Goal: Task Accomplishment & Management: Complete application form

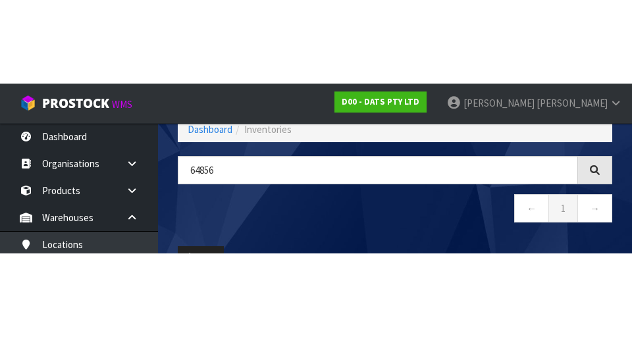
scroll to position [75, 0]
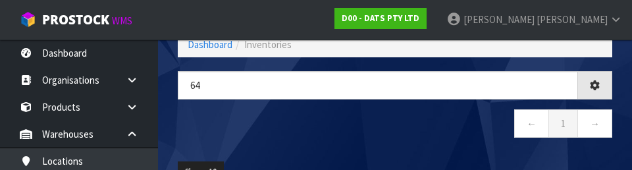
type input "6"
type input "67168"
click at [219, 128] on nav "← 1 →" at bounding box center [395, 125] width 434 height 32
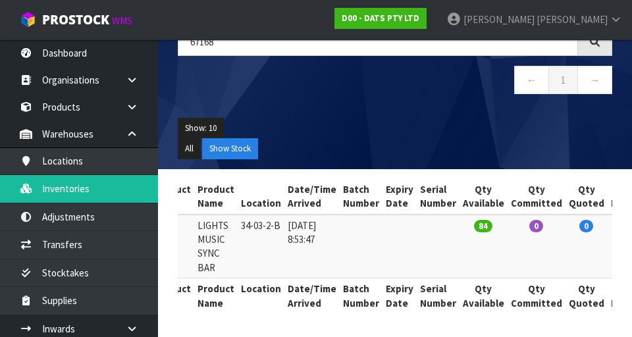
scroll to position [0, 0]
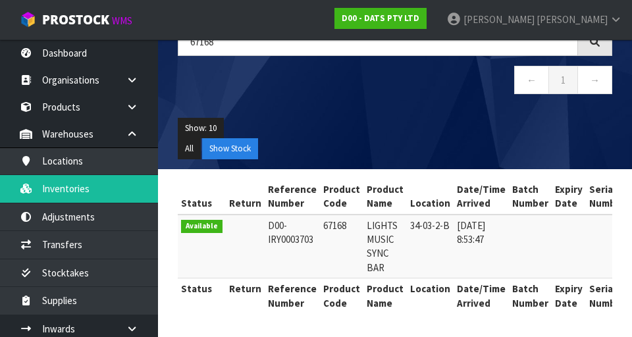
copy td "67168"
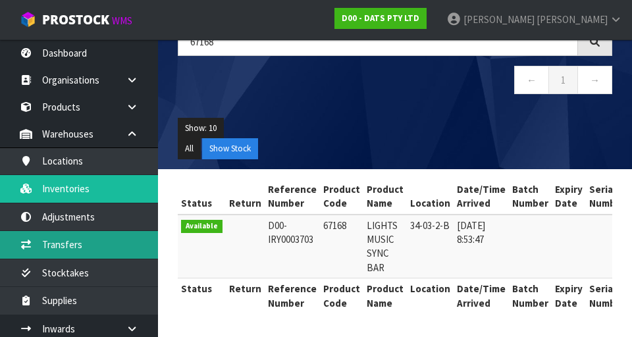
click at [55, 256] on link "Transfers" at bounding box center [79, 244] width 158 height 27
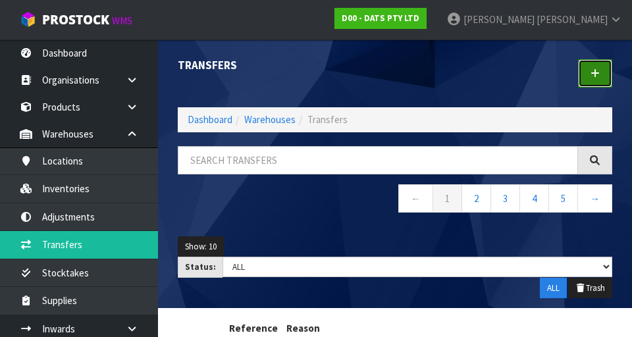
click at [588, 72] on link at bounding box center [595, 73] width 34 height 28
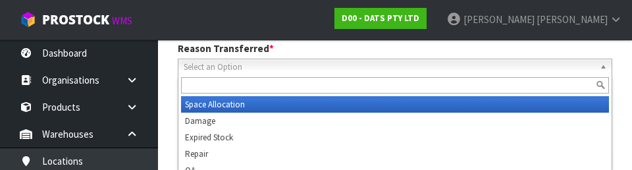
click at [432, 47] on div "Reason Transferred * Space Allocation Damage Expired Stock Repair QA Select an …" at bounding box center [395, 58] width 454 height 34
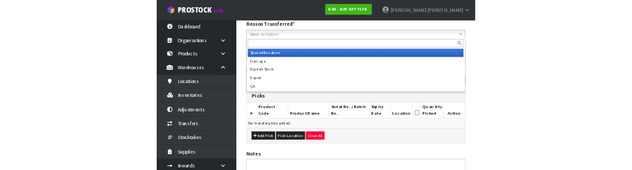
scroll to position [182, 0]
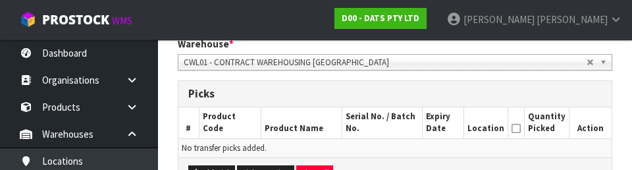
click at [362, 93] on h3 "Picks" at bounding box center [394, 94] width 413 height 13
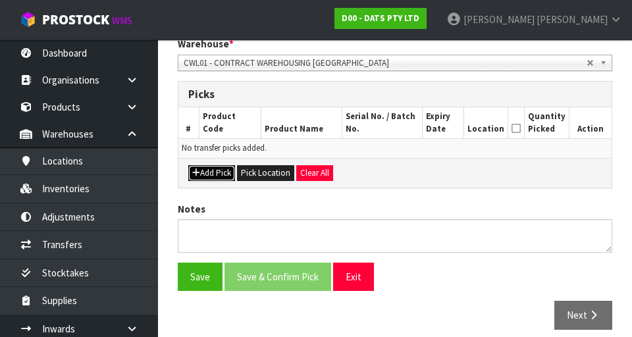
click at [214, 168] on button "Add Pick" at bounding box center [211, 173] width 47 height 16
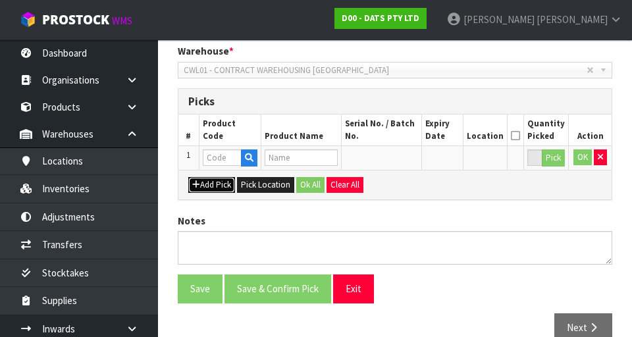
scroll to position [284, 0]
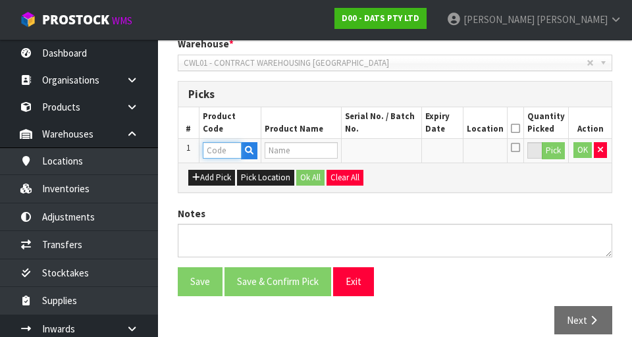
paste input "67168"
type input "67168"
type input "LIGHTS MUSIC SYNC BAR"
type input "67168"
click at [546, 150] on button "Pick" at bounding box center [552, 150] width 23 height 17
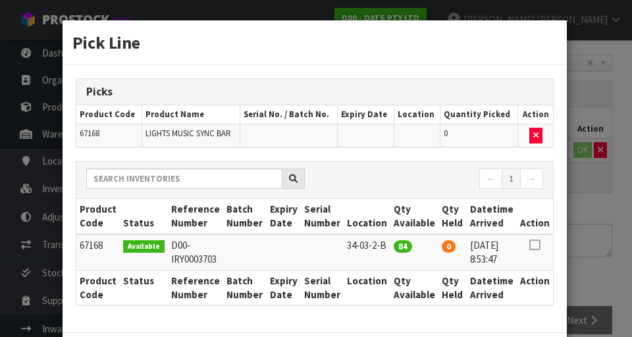
click at [536, 245] on icon at bounding box center [534, 245] width 11 height 1
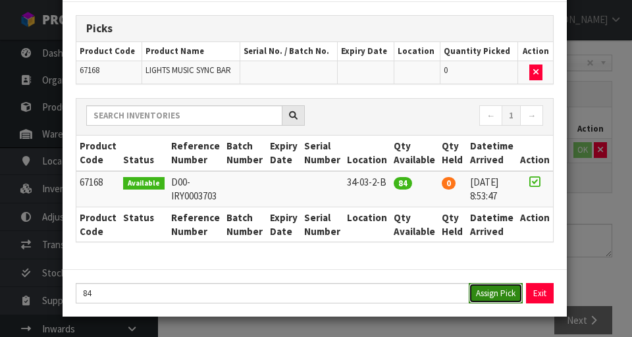
click at [495, 299] on button "Assign Pick" at bounding box center [495, 293] width 54 height 20
type input "84"
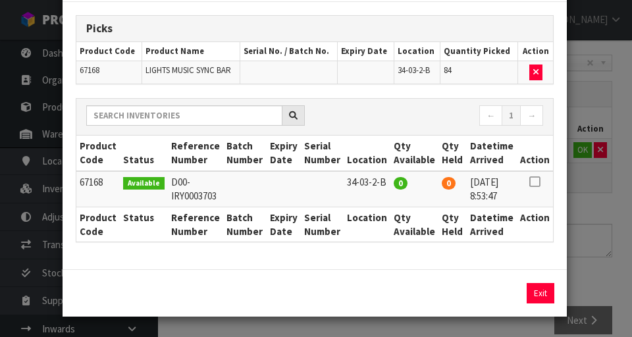
click at [603, 201] on div "Pick Line Picks Product Code Product Name Serial No. / Batch No. Expiry Date Lo…" at bounding box center [316, 168] width 632 height 337
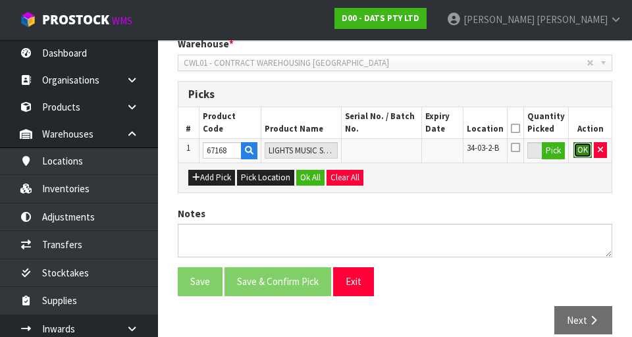
click at [575, 148] on button "OK" at bounding box center [582, 150] width 18 height 16
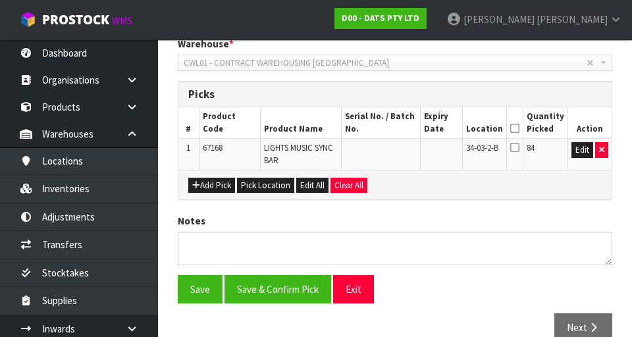
click at [506, 113] on th "Location" at bounding box center [484, 122] width 44 height 31
click at [518, 128] on icon at bounding box center [514, 128] width 9 height 1
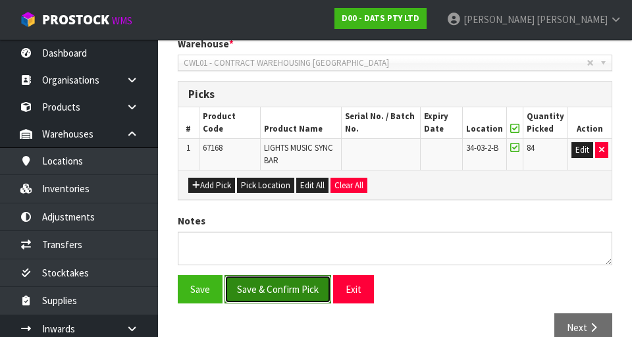
click at [280, 280] on button "Save & Confirm Pick" at bounding box center [277, 289] width 107 height 28
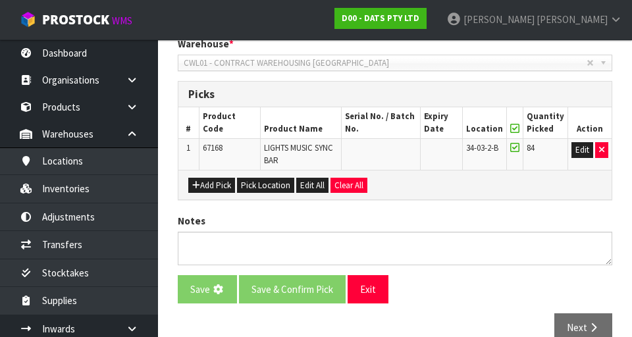
scroll to position [0, 0]
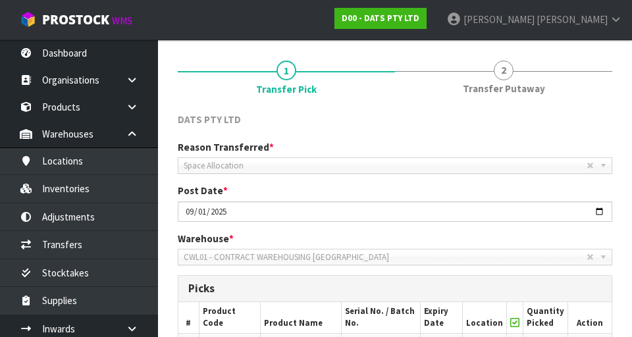
scroll to position [326, 0]
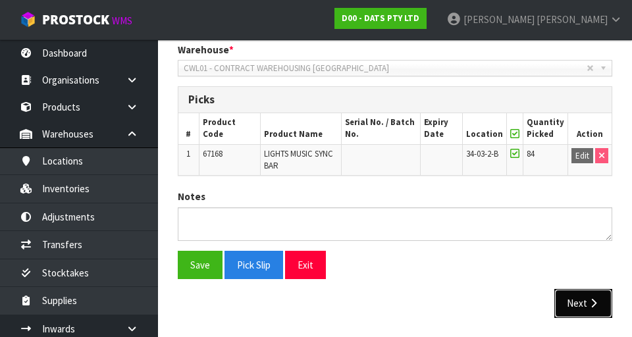
click at [589, 300] on icon "button" at bounding box center [593, 303] width 13 height 10
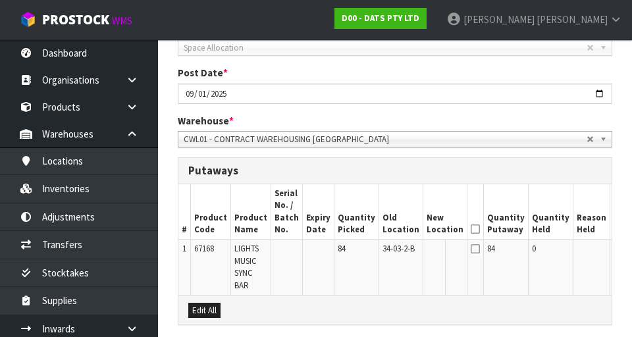
scroll to position [252, 0]
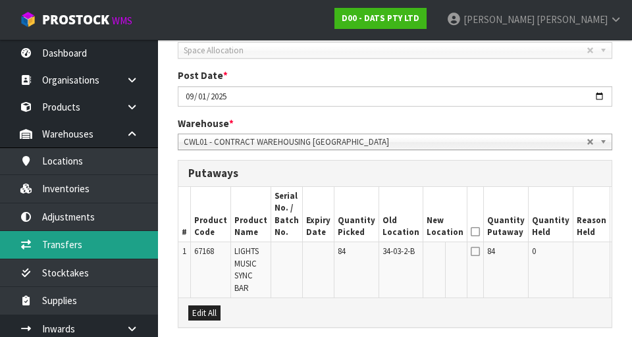
click at [43, 250] on link "Transfers" at bounding box center [79, 244] width 158 height 27
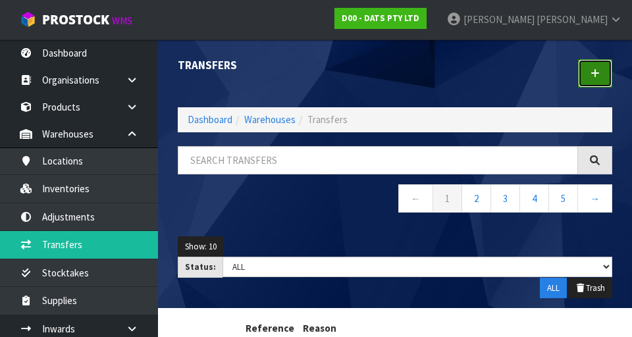
click at [590, 82] on link at bounding box center [595, 73] width 34 height 28
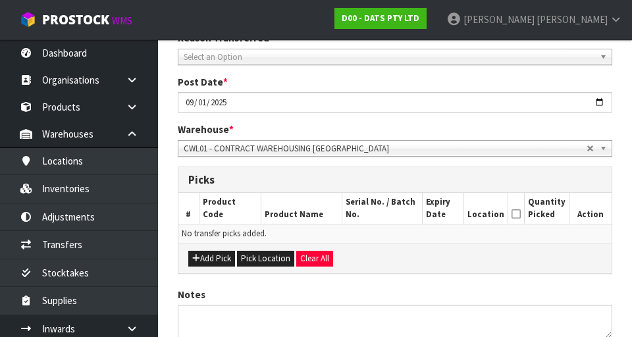
scroll to position [211, 0]
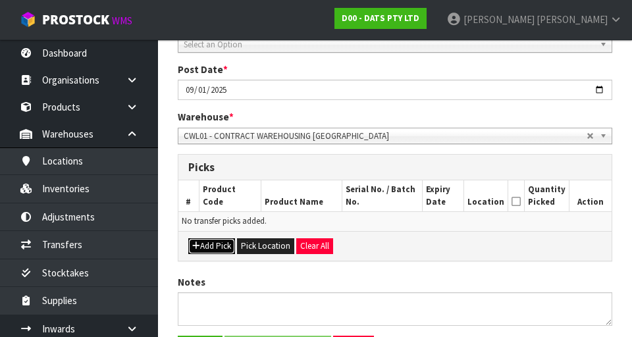
click at [200, 240] on button "Add Pick" at bounding box center [211, 246] width 47 height 16
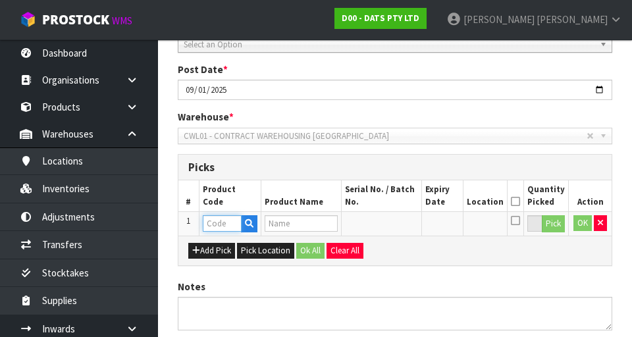
paste input "67168"
type input "67168"
type input "LIGHTS MUSIC SYNC BAR"
type input "67168"
click at [550, 226] on button "Pick" at bounding box center [552, 223] width 23 height 17
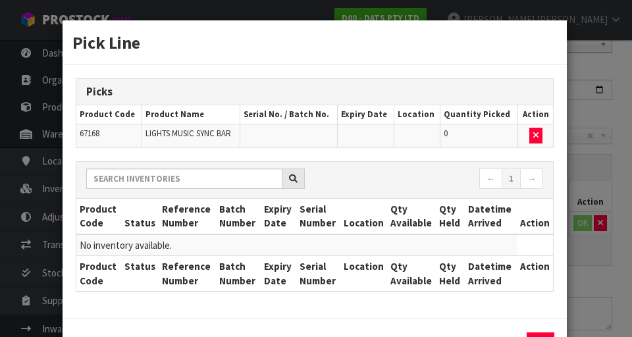
click at [598, 170] on div "Pick Line Picks Product Code Product Name Serial No. / Batch No. Expiry Date Lo…" at bounding box center [316, 168] width 632 height 337
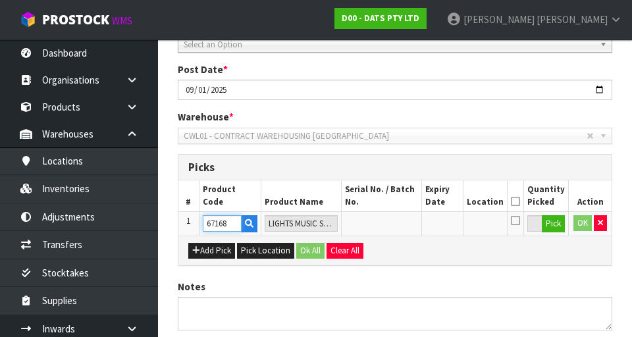
click at [225, 220] on input "67168" at bounding box center [222, 223] width 39 height 16
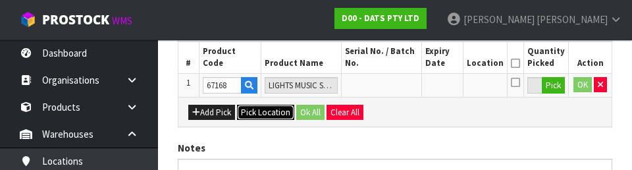
click at [257, 116] on button "Pick Location" at bounding box center [265, 113] width 57 height 16
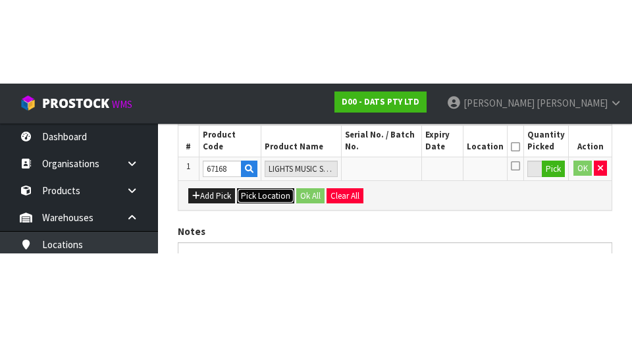
scroll to position [300, 0]
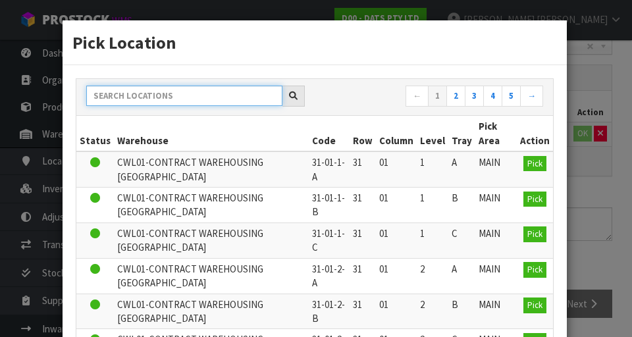
click at [161, 100] on input "text" at bounding box center [184, 96] width 196 height 20
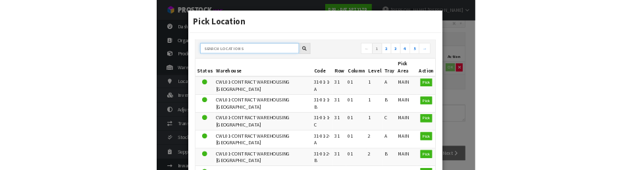
scroll to position [294, 0]
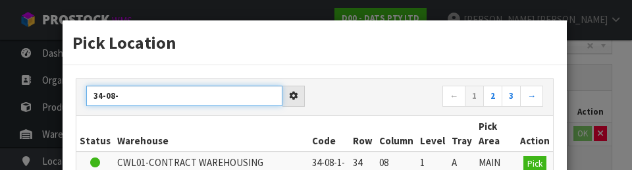
type input "34-08-"
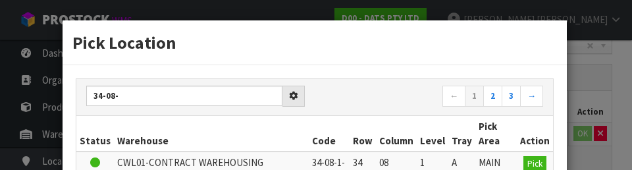
click at [411, 111] on div "34-08- ← 1 2 3 →" at bounding box center [314, 97] width 476 height 37
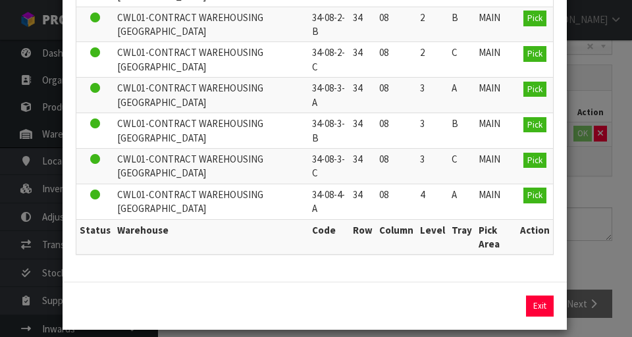
scroll to position [285, 0]
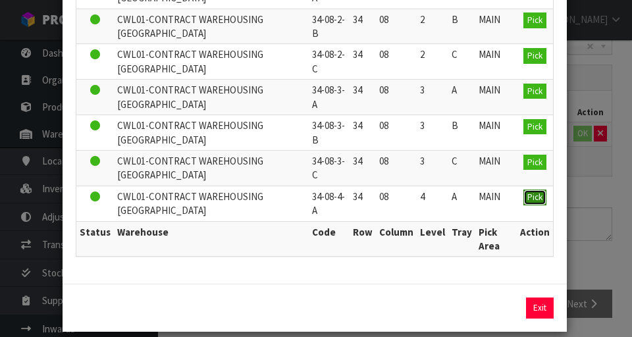
click at [527, 197] on button "Pick" at bounding box center [534, 197] width 23 height 16
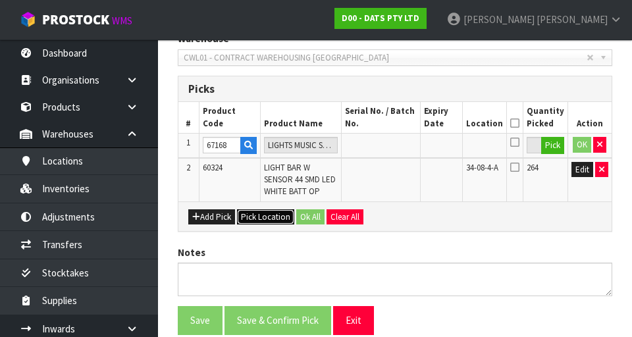
scroll to position [288, 0]
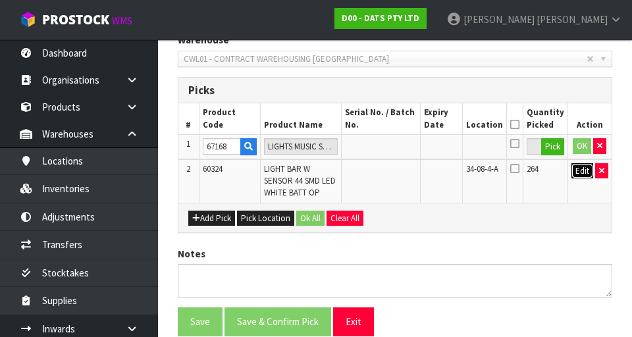
click at [574, 170] on button "Edit" at bounding box center [582, 171] width 22 height 16
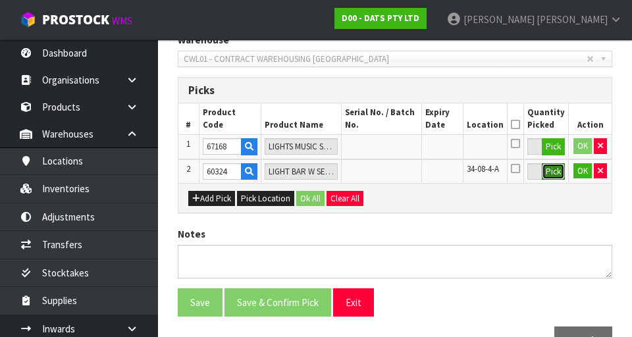
click at [555, 169] on button "Pick" at bounding box center [552, 171] width 23 height 17
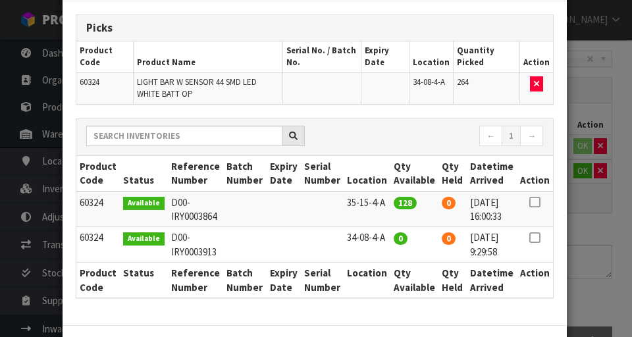
scroll to position [93, 0]
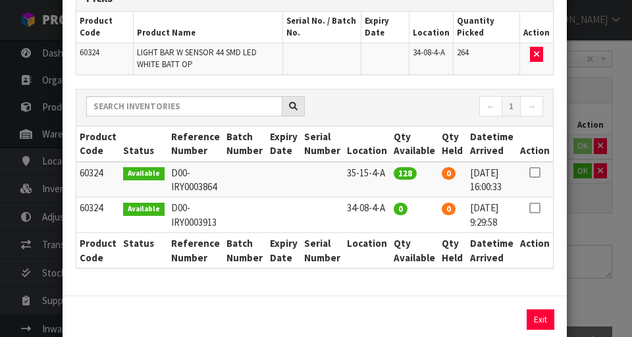
click at [459, 176] on td "0" at bounding box center [452, 180] width 28 height 36
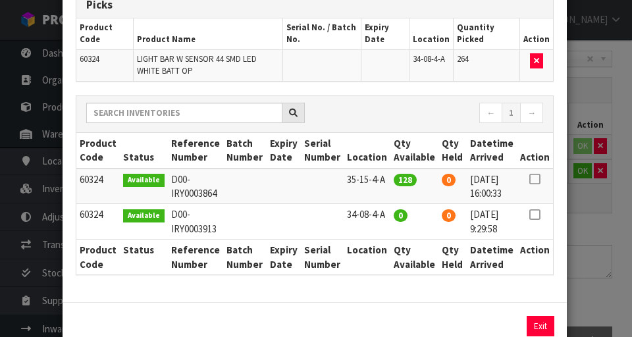
scroll to position [82, 0]
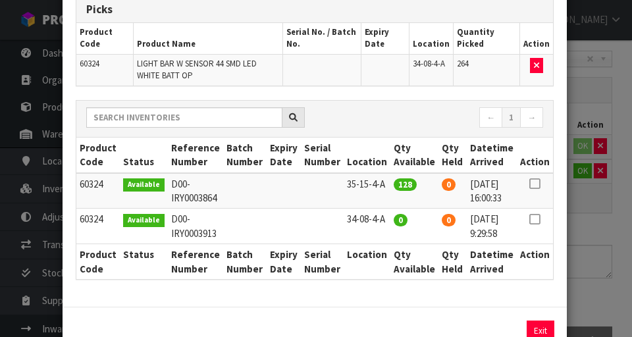
click at [594, 207] on div "Pick Line Picks Product Code Product Name Serial No. / Batch No. Expiry Date Lo…" at bounding box center [316, 168] width 632 height 337
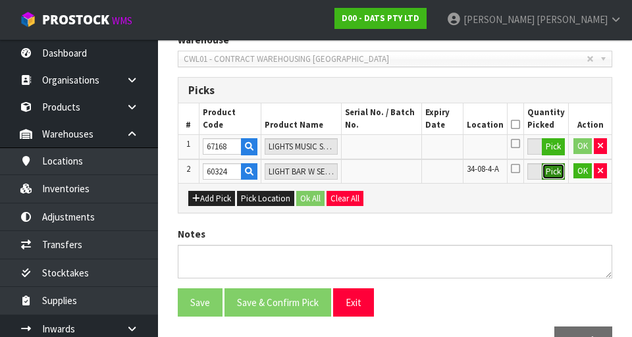
click at [552, 170] on button "Pick" at bounding box center [552, 171] width 23 height 17
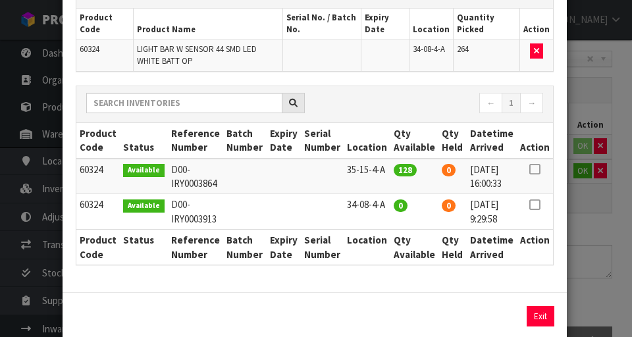
scroll to position [98, 0]
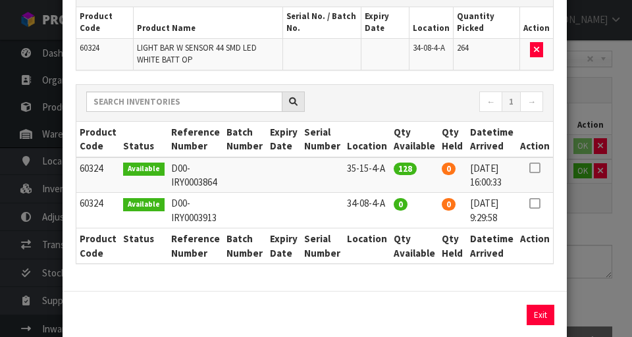
click at [603, 189] on div "Pick Line Picks Product Code Product Name Serial No. / Batch No. Expiry Date Lo…" at bounding box center [316, 168] width 632 height 337
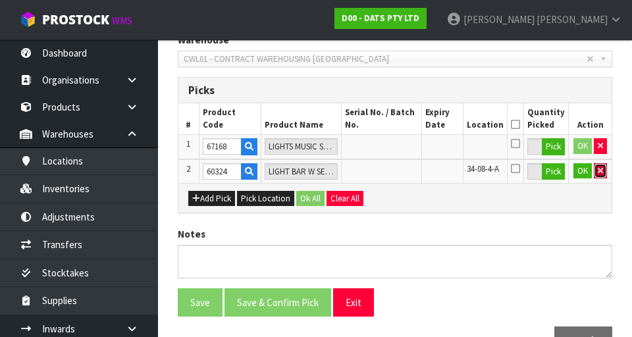
click at [604, 173] on button "button" at bounding box center [599, 171] width 13 height 16
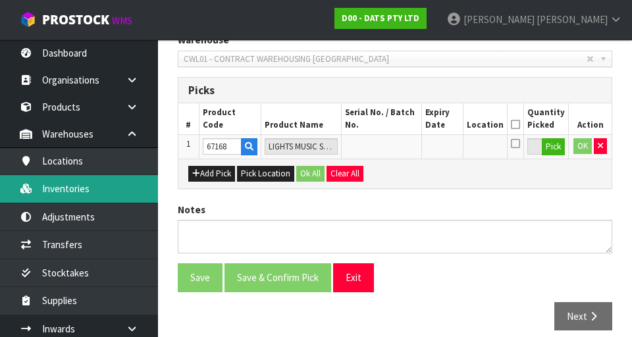
click at [88, 188] on link "Inventories" at bounding box center [79, 188] width 158 height 27
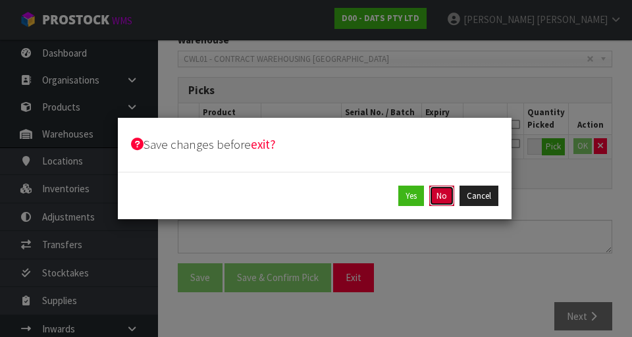
click at [444, 197] on button "No" at bounding box center [441, 196] width 25 height 21
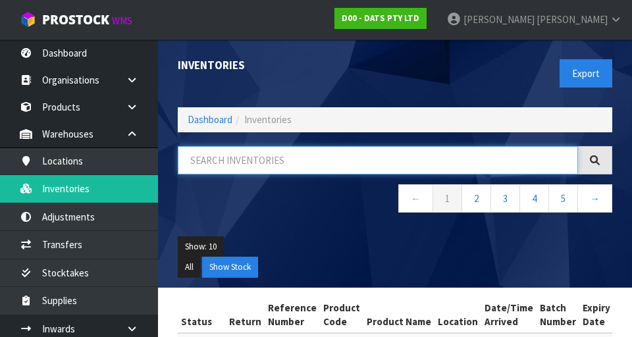
click at [307, 166] on input "text" at bounding box center [378, 160] width 400 height 28
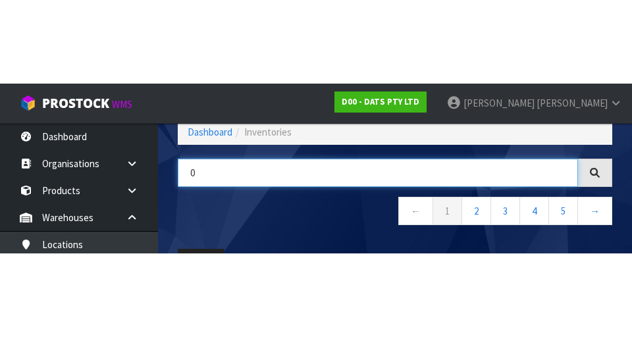
scroll to position [75, 0]
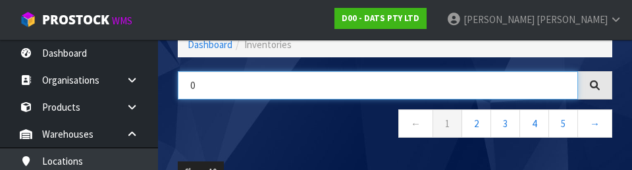
type input "0"
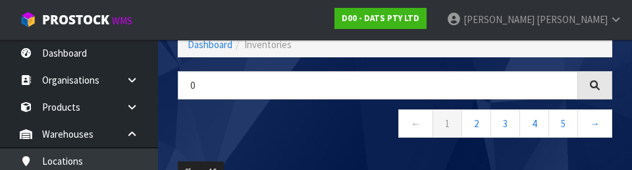
click at [308, 132] on nav "← 1 2 3 4 5 →" at bounding box center [395, 125] width 434 height 32
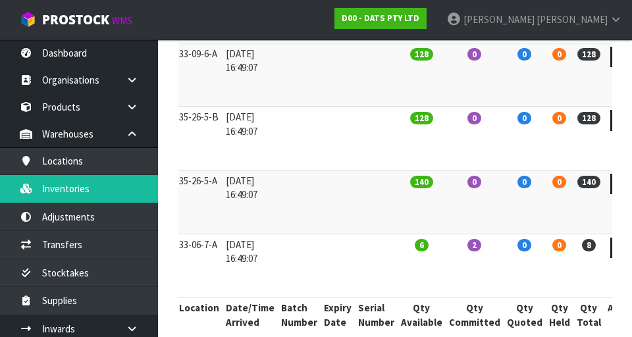
scroll to position [719, 0]
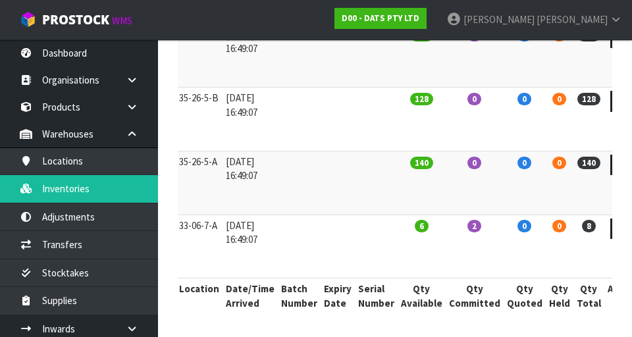
click at [545, 249] on td "0" at bounding box center [559, 246] width 28 height 64
click at [573, 251] on td "8" at bounding box center [588, 246] width 31 height 64
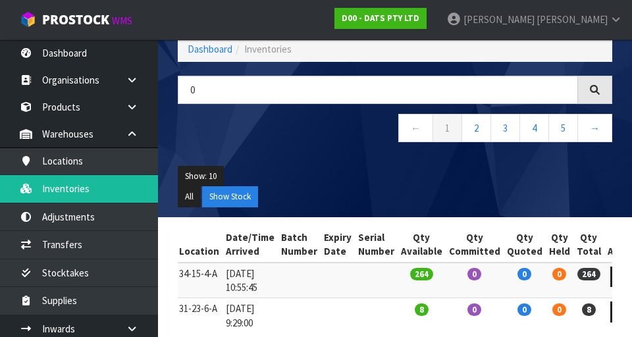
scroll to position [0, 0]
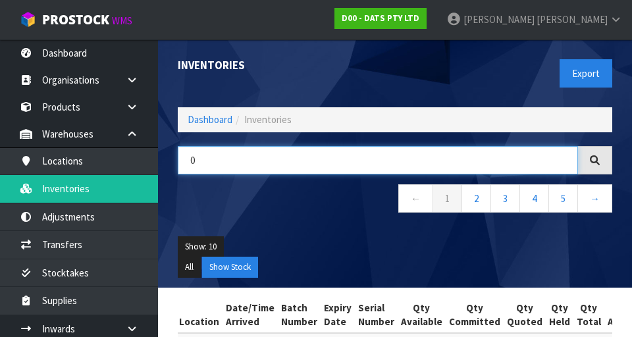
click at [363, 155] on input "0" at bounding box center [378, 160] width 400 height 28
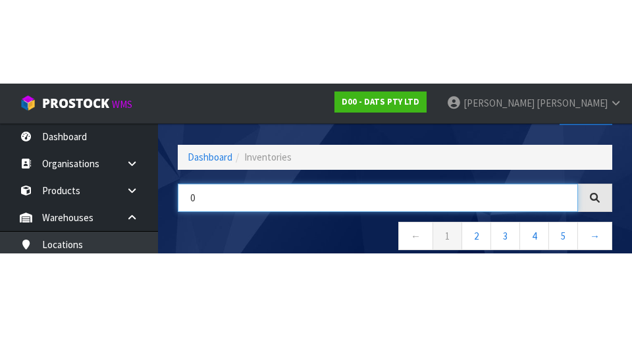
scroll to position [75, 0]
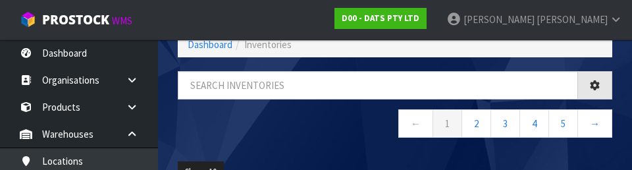
click at [336, 147] on div "← 1 2 3 4 5 →" at bounding box center [395, 111] width 454 height 80
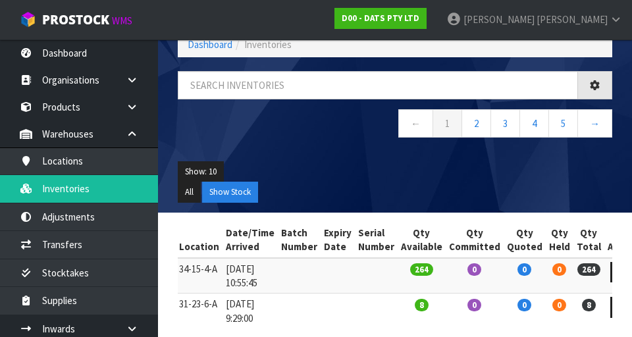
click at [341, 149] on div "← 1 2 3 4 5 →" at bounding box center [395, 111] width 454 height 80
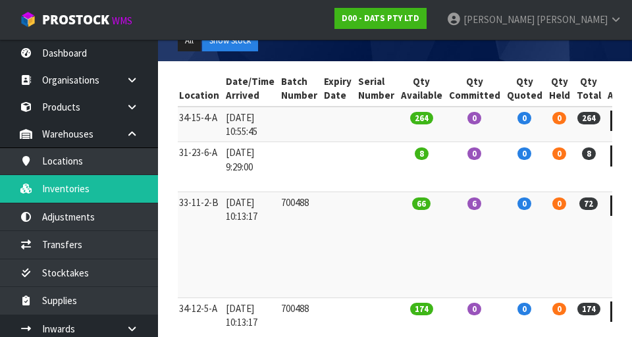
scroll to position [225, 0]
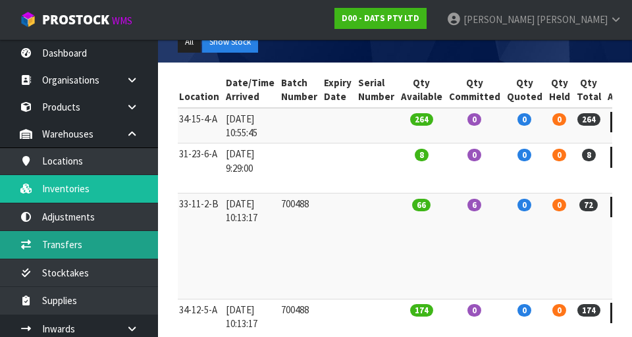
click at [51, 245] on link "Transfers" at bounding box center [79, 244] width 158 height 27
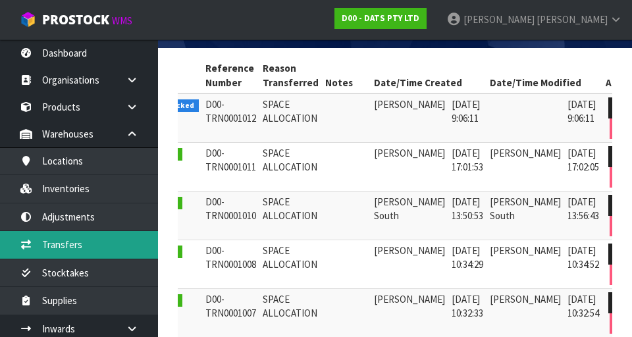
scroll to position [0, 39]
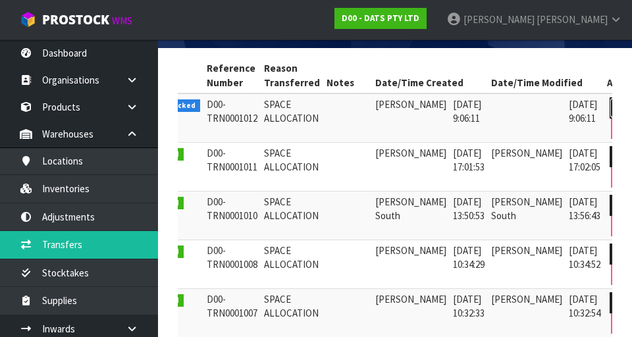
click at [617, 103] on icon at bounding box center [622, 107] width 10 height 9
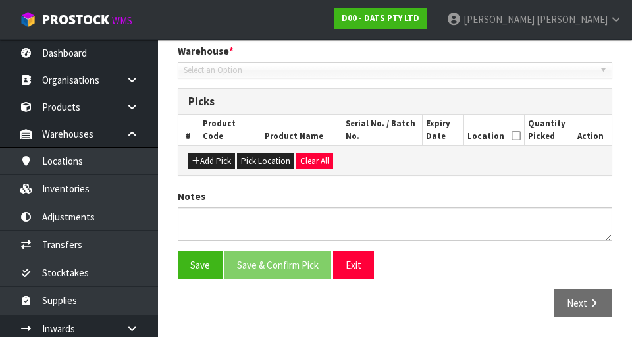
type input "2025-09-01"
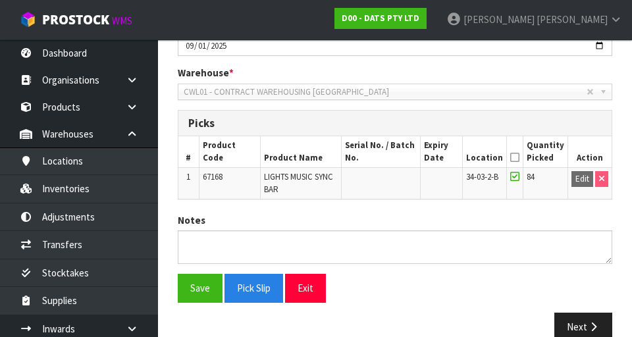
scroll to position [255, 0]
click at [578, 328] on button "Next" at bounding box center [583, 327] width 58 height 28
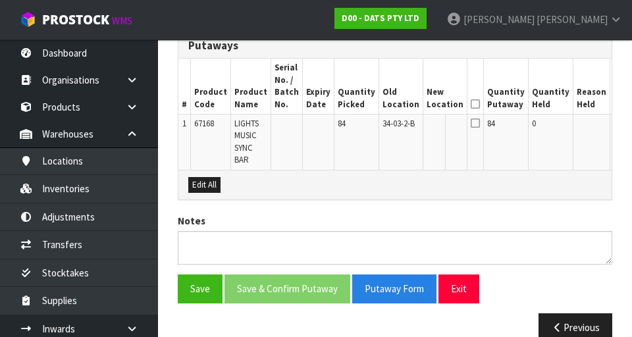
scroll to position [329, 0]
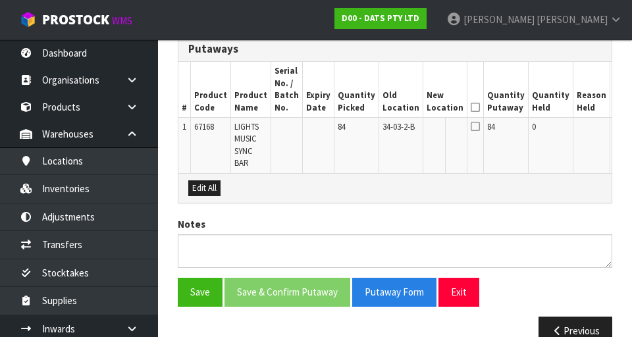
click at [613, 135] on button "Edit" at bounding box center [624, 129] width 22 height 16
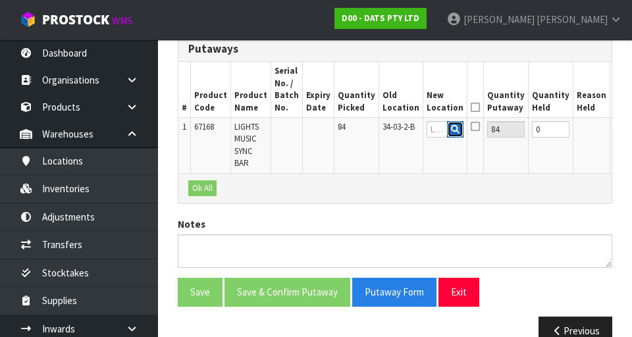
click at [447, 129] on button "button" at bounding box center [455, 129] width 16 height 17
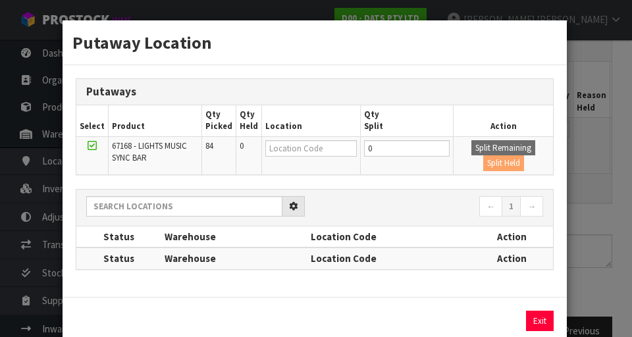
click at [415, 129] on th "Qty Split" at bounding box center [406, 120] width 93 height 31
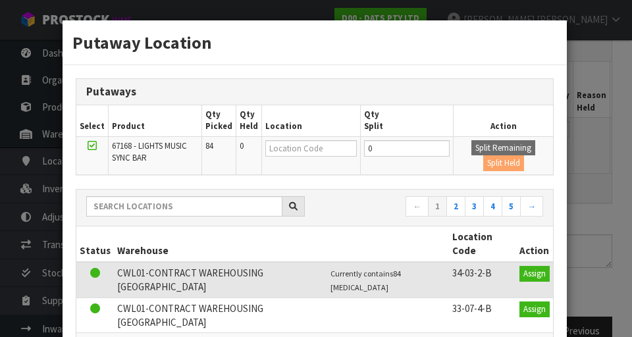
click at [578, 89] on div "Putaway Location Putaways Select Product Qty Picked Qty Held Location Qty Split…" at bounding box center [316, 168] width 632 height 337
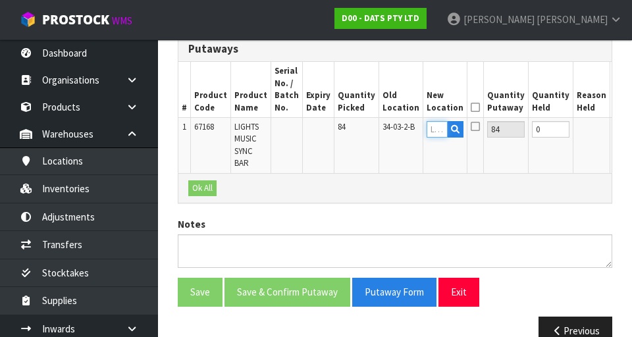
click at [426, 130] on input "text" at bounding box center [436, 129] width 21 height 16
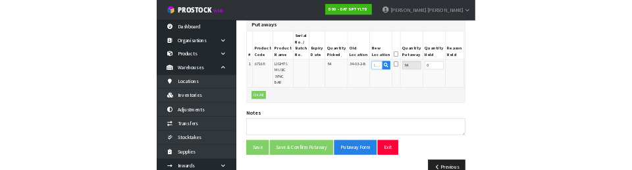
scroll to position [323, 0]
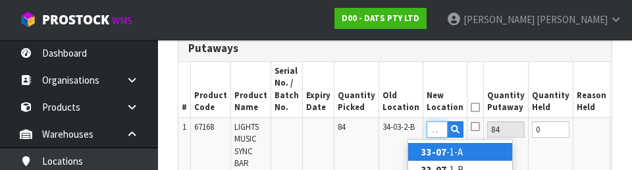
type input "33-07-"
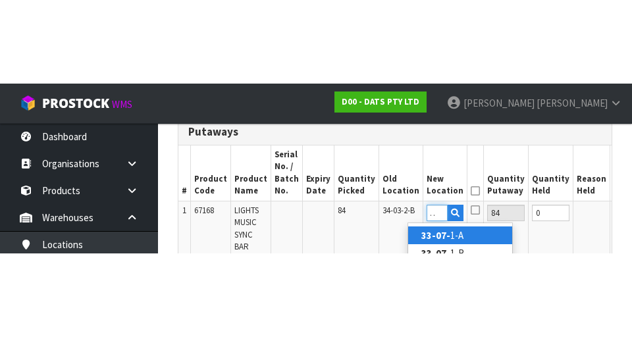
scroll to position [0, 0]
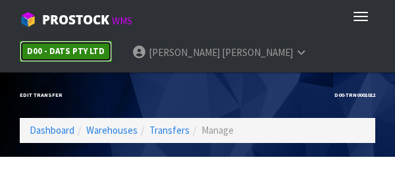
click at [51, 45] on strong "D00 - DATS PTY LTD" at bounding box center [66, 50] width 78 height 11
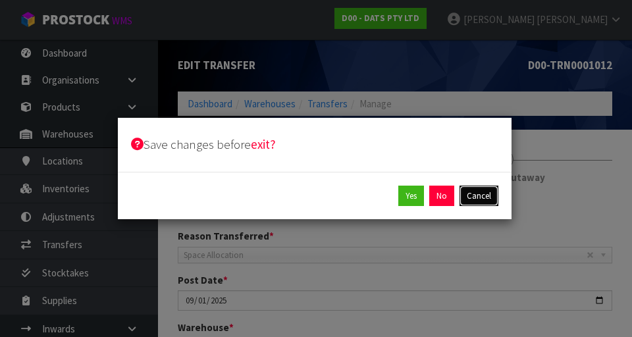
click at [483, 187] on button "Cancel" at bounding box center [478, 196] width 39 height 21
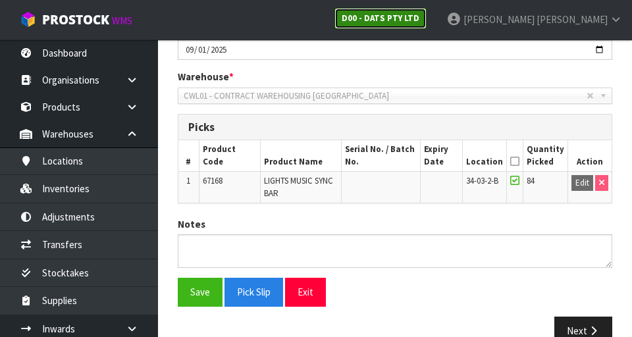
scroll to position [253, 0]
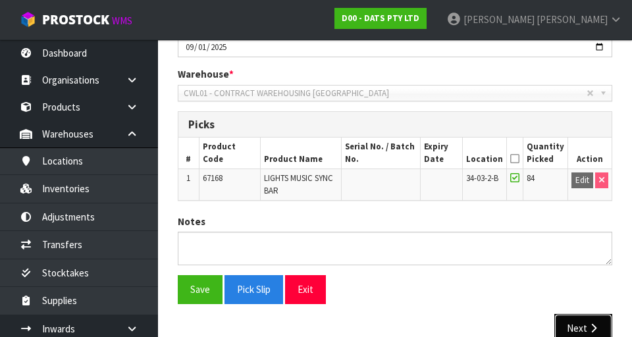
click at [578, 322] on button "Next" at bounding box center [583, 328] width 58 height 28
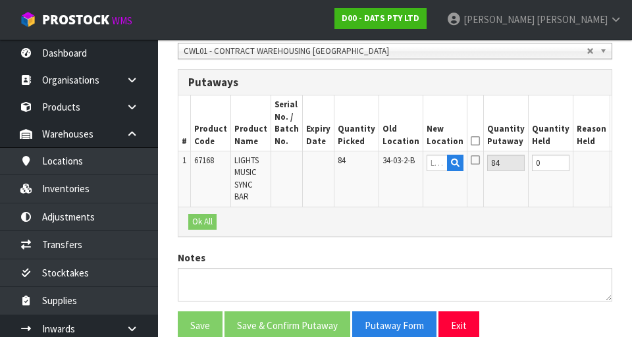
scroll to position [297, 0]
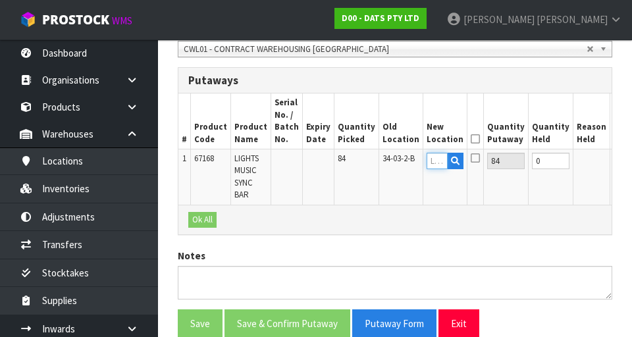
click at [426, 158] on input "text" at bounding box center [436, 161] width 21 height 16
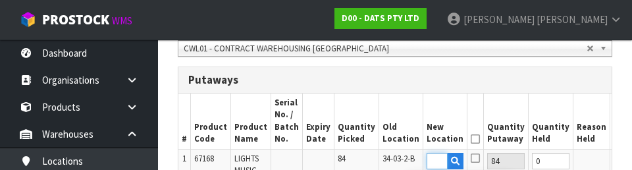
scroll to position [0, 20]
type input "33-07-5-B"
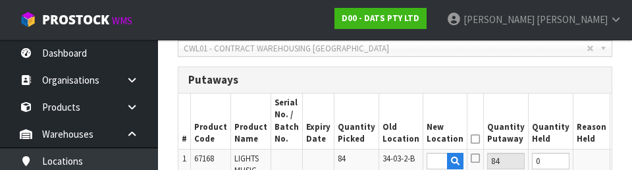
click at [613, 166] on button "OK" at bounding box center [622, 161] width 18 height 16
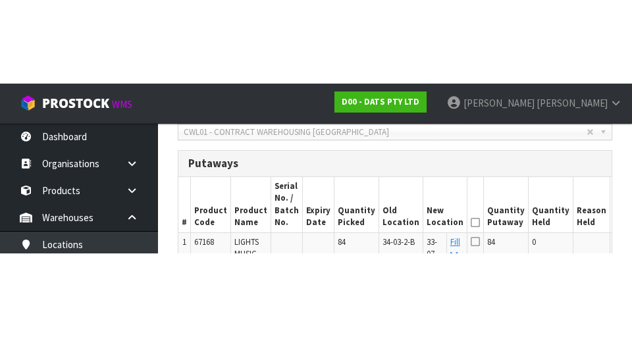
scroll to position [297, 0]
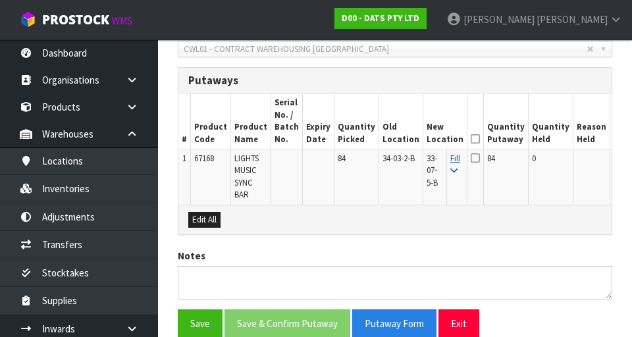
click at [450, 172] on icon at bounding box center [453, 170] width 7 height 9
click at [470, 139] on icon at bounding box center [474, 139] width 9 height 1
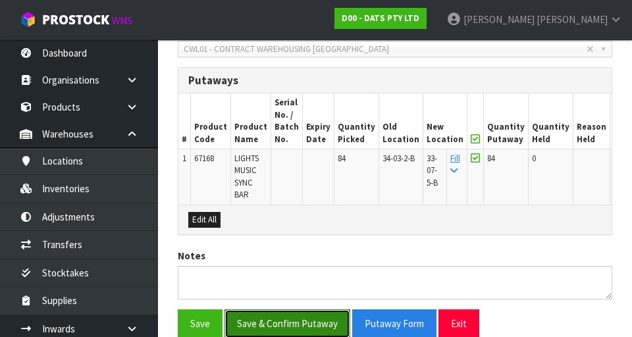
click at [320, 324] on button "Save & Confirm Putaway" at bounding box center [287, 323] width 126 height 28
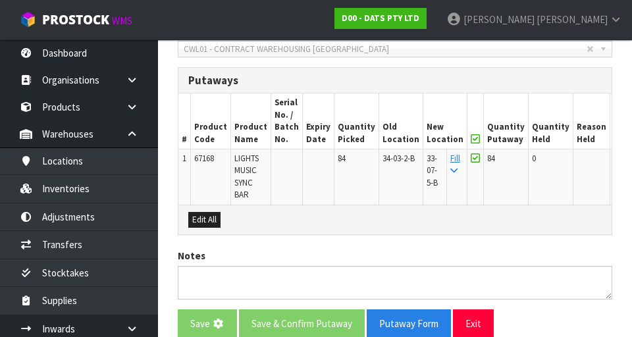
scroll to position [0, 0]
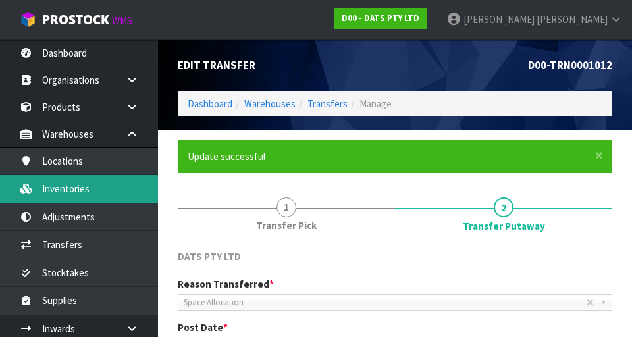
click at [59, 193] on link "Inventories" at bounding box center [79, 188] width 158 height 27
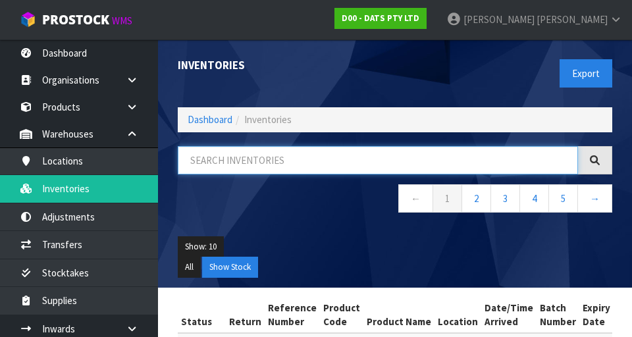
click at [456, 157] on input "text" at bounding box center [378, 160] width 400 height 28
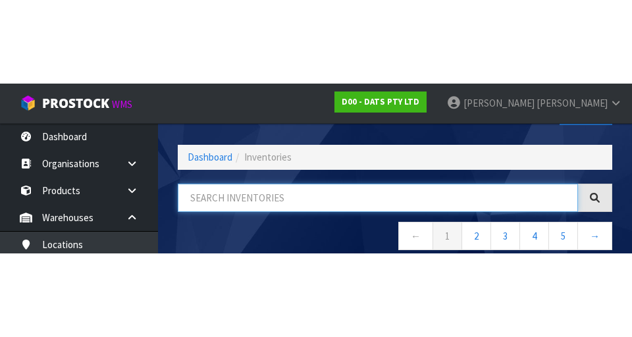
scroll to position [75, 0]
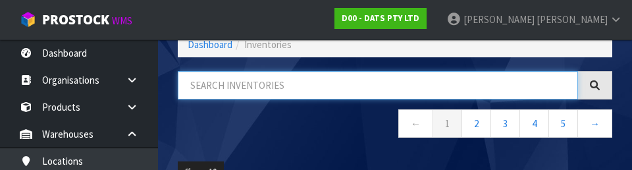
type input "6"
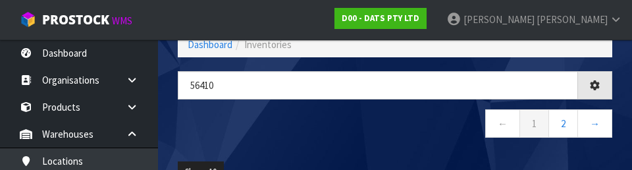
click at [405, 122] on nav "← 1 2 →" at bounding box center [395, 125] width 434 height 32
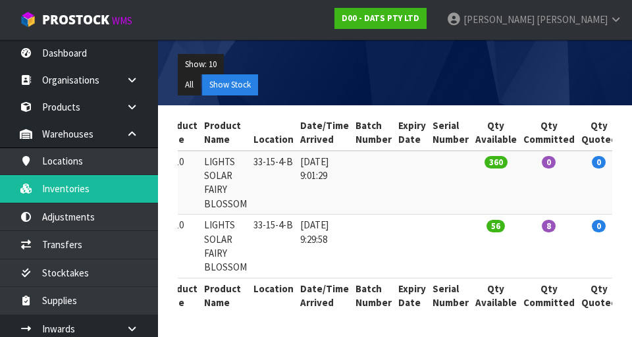
scroll to position [0, 0]
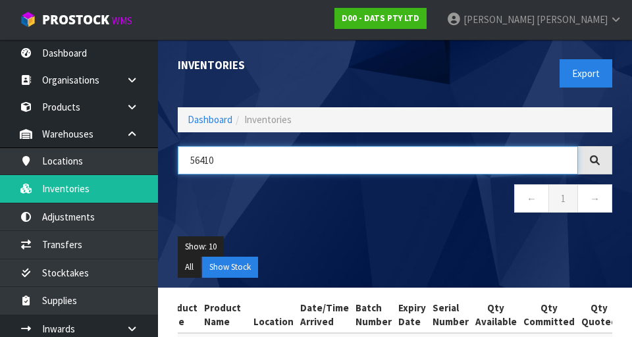
click at [243, 160] on input "56410" at bounding box center [378, 160] width 400 height 28
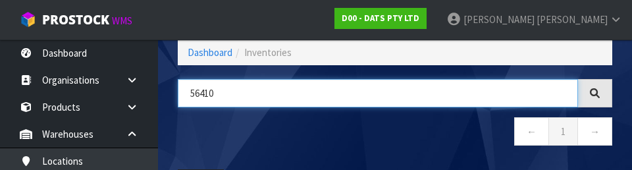
scroll to position [75, 0]
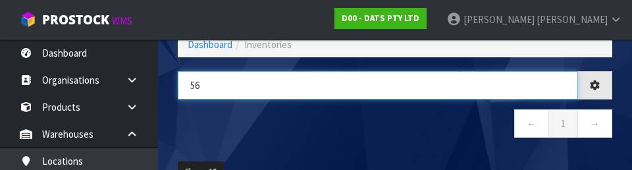
type input "5"
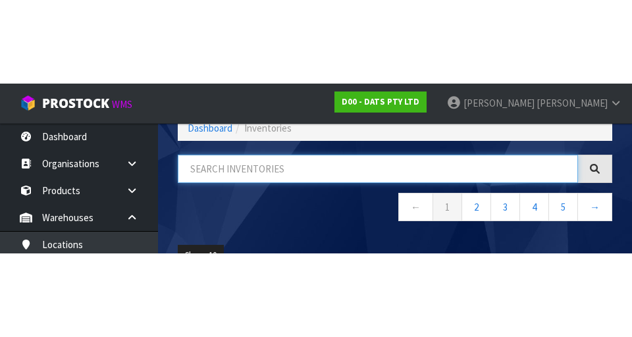
scroll to position [0, 0]
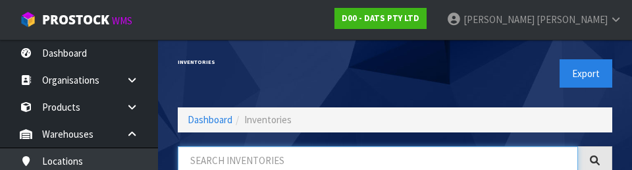
type input "3"
type input "63280"
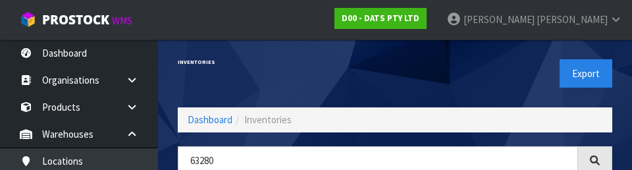
click at [365, 62] on h1 "Inventories" at bounding box center [281, 62] width 207 height 6
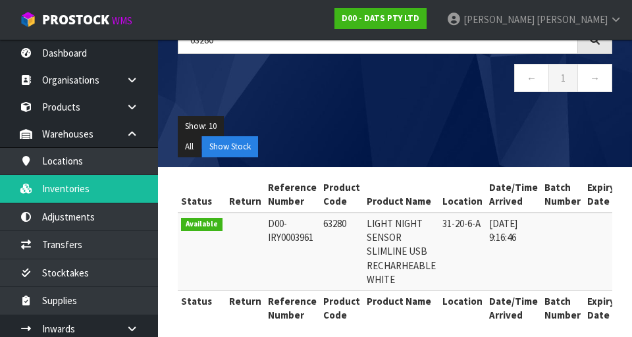
scroll to position [133, 0]
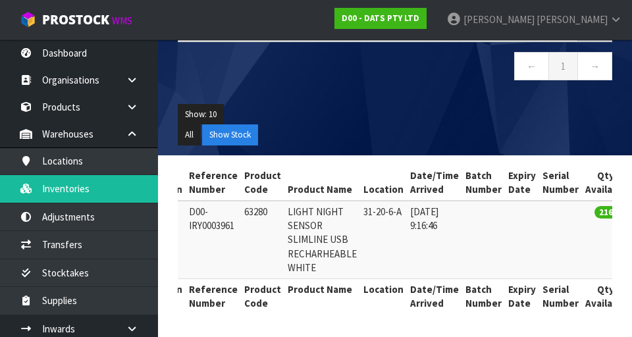
click at [263, 269] on td "63280" at bounding box center [262, 240] width 43 height 78
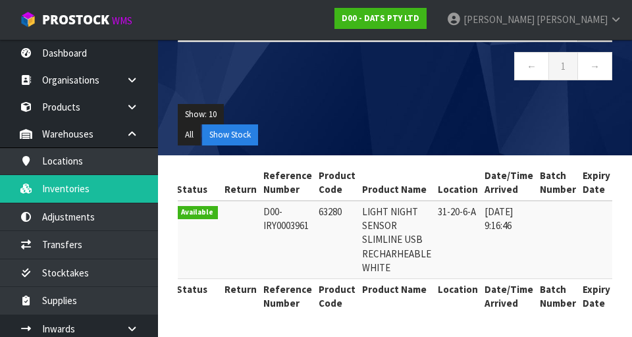
scroll to position [0, 0]
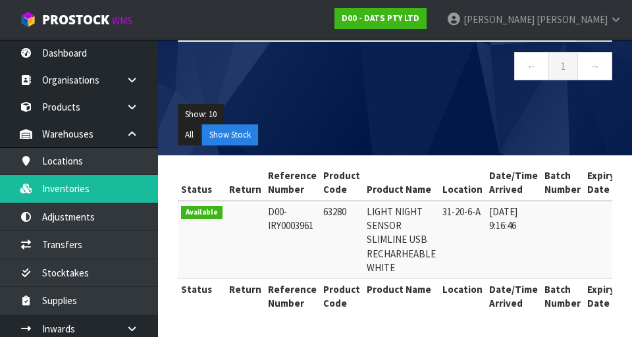
copy td "63280"
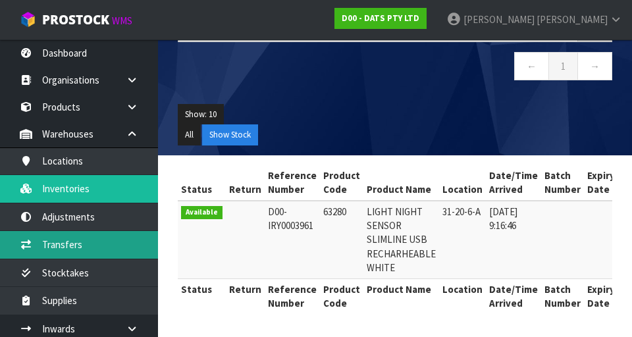
click at [53, 242] on link "Transfers" at bounding box center [79, 244] width 158 height 27
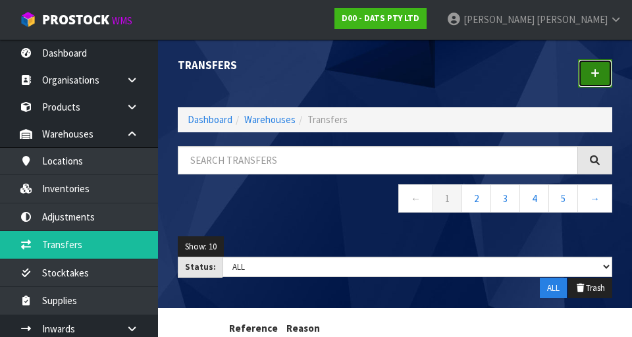
click at [604, 74] on link at bounding box center [595, 73] width 34 height 28
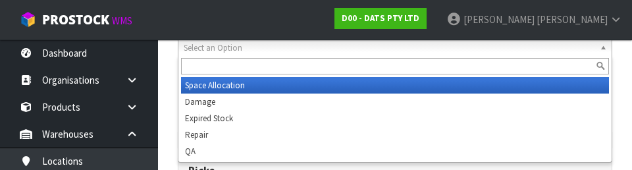
scroll to position [206, 0]
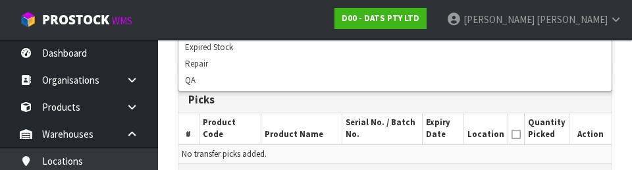
click at [227, 130] on th "Product Code" at bounding box center [230, 128] width 62 height 31
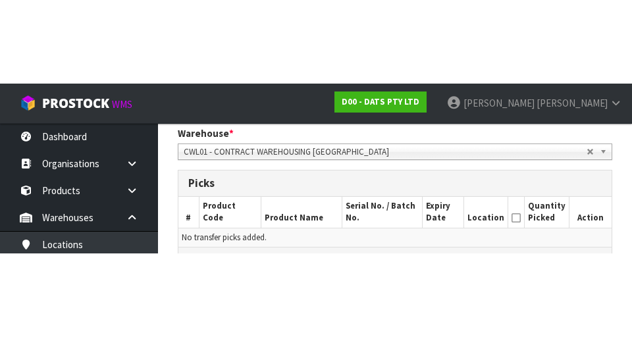
scroll to position [278, 0]
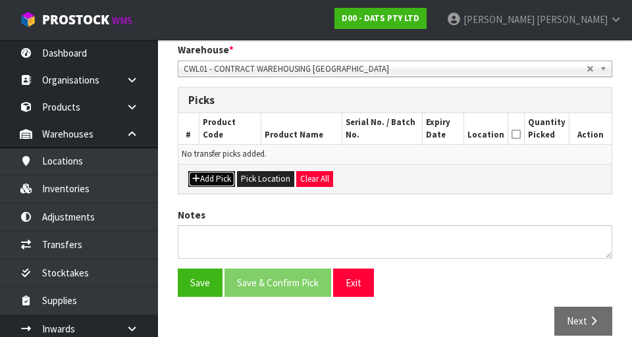
click at [213, 176] on button "Add Pick" at bounding box center [211, 179] width 47 height 16
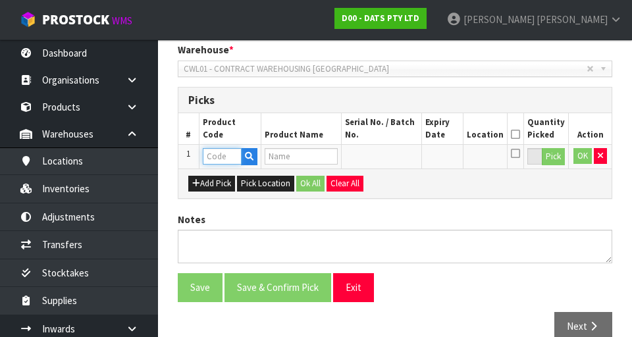
paste input "63280"
type input "63280"
type input "LIGHT NIGHT SENSOR SLIMLINE USB RECHARHEABLE WHITE"
type input "63280"
click at [555, 160] on button "Pick" at bounding box center [552, 156] width 23 height 17
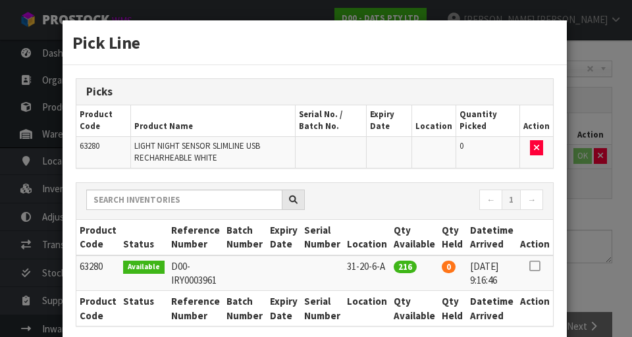
click at [536, 266] on icon at bounding box center [534, 266] width 11 height 1
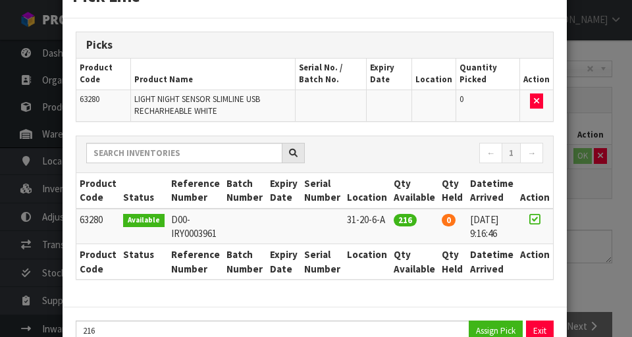
scroll to position [50, 0]
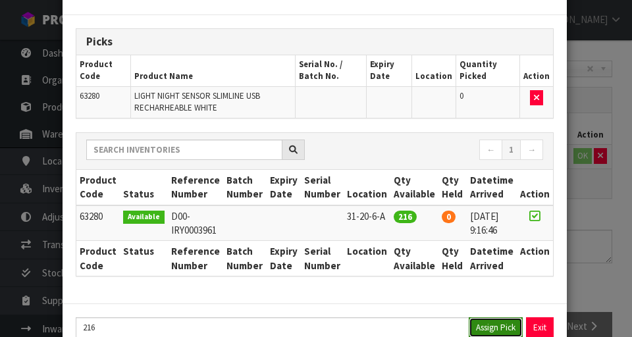
click at [488, 329] on button "Assign Pick" at bounding box center [495, 327] width 54 height 20
type input "216"
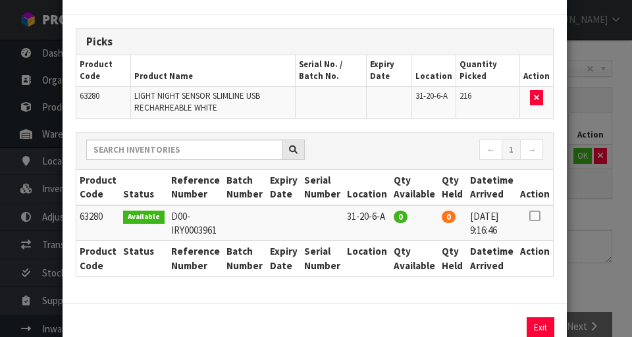
click at [610, 211] on div "Pick Line Picks Product Code Product Name Serial No. / Batch No. Expiry Date Lo…" at bounding box center [316, 168] width 632 height 337
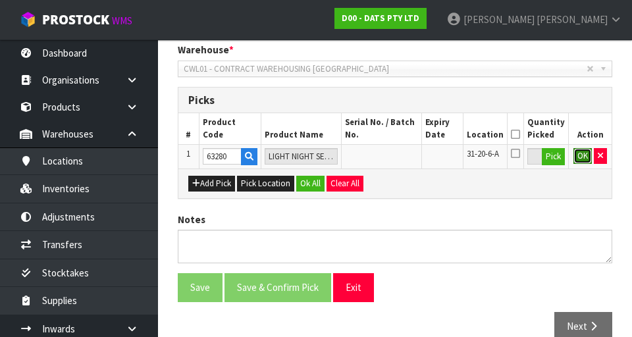
click at [577, 158] on button "OK" at bounding box center [582, 156] width 18 height 16
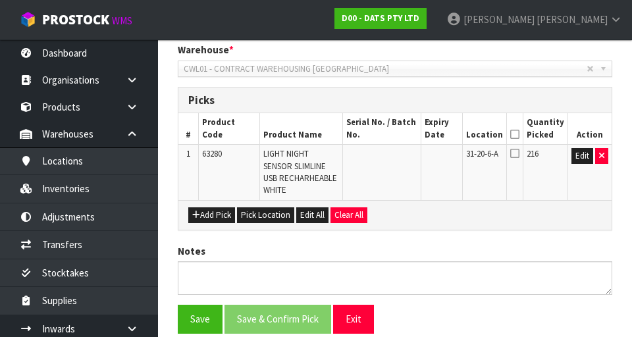
click at [518, 134] on icon at bounding box center [514, 134] width 9 height 1
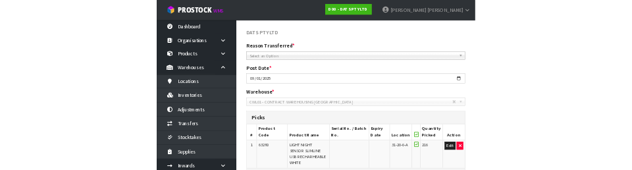
scroll to position [126, 0]
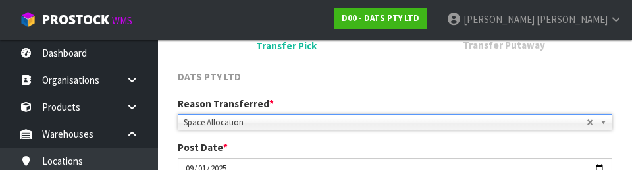
click at [200, 70] on span "DATS PTY LTD" at bounding box center [209, 76] width 63 height 13
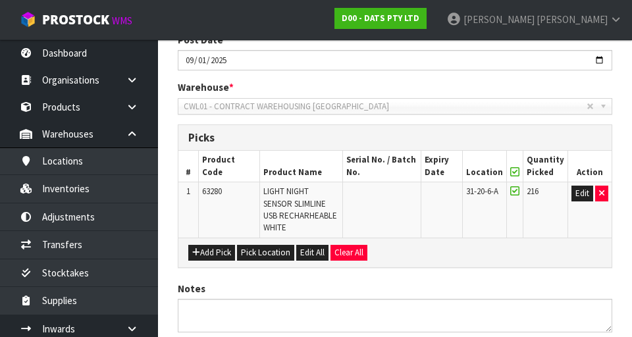
scroll to position [332, 0]
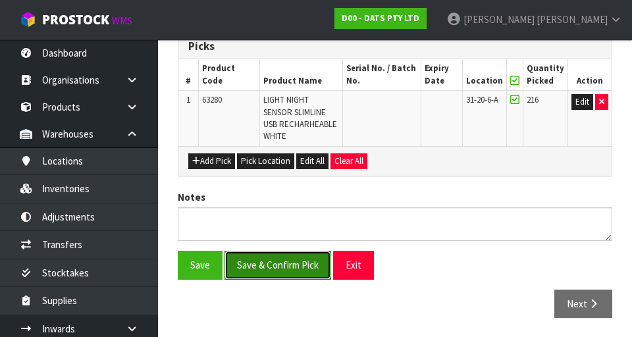
click at [288, 259] on button "Save & Confirm Pick" at bounding box center [277, 265] width 107 height 28
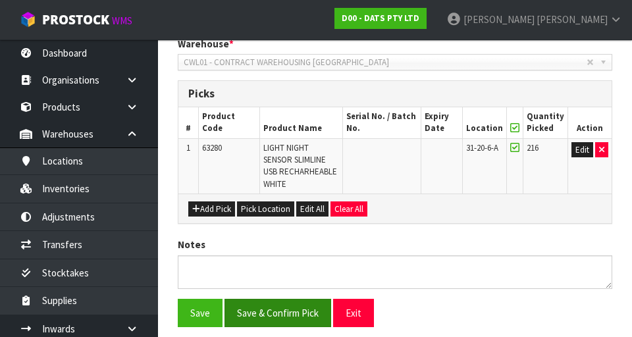
scroll to position [0, 0]
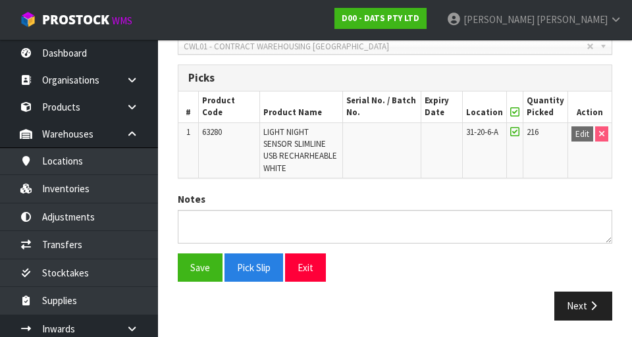
scroll to position [347, 0]
click at [582, 304] on button "Next" at bounding box center [583, 305] width 58 height 28
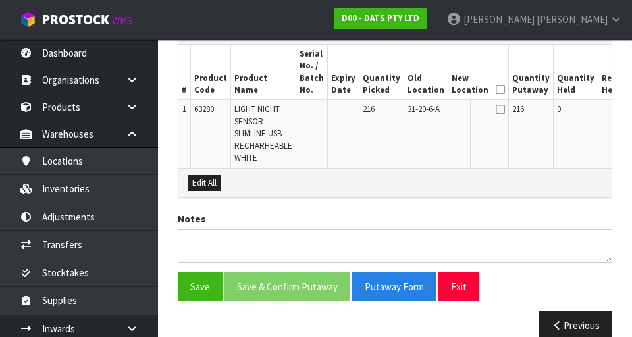
scroll to position [398, 0]
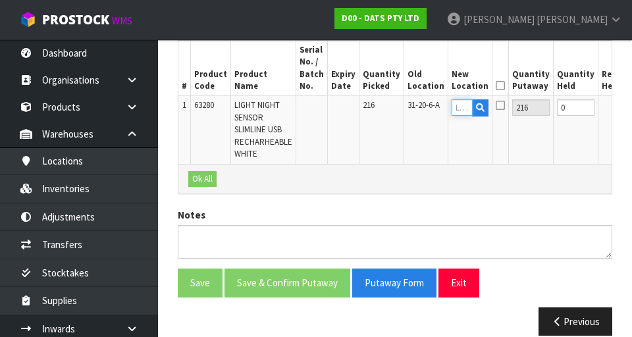
click at [451, 108] on input "text" at bounding box center [461, 107] width 21 height 16
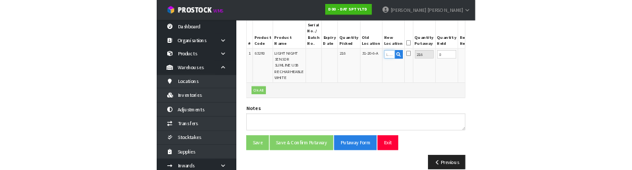
scroll to position [391, 0]
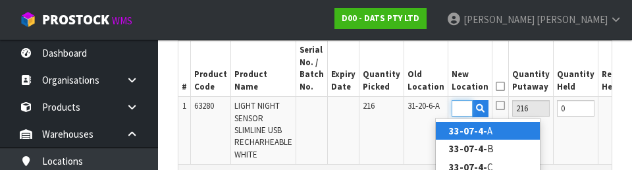
type input "33-07-4-B"
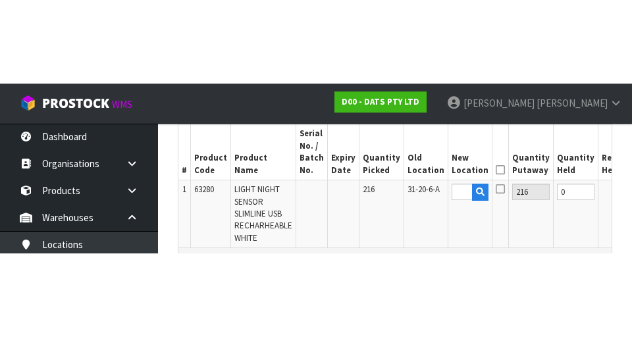
scroll to position [398, 0]
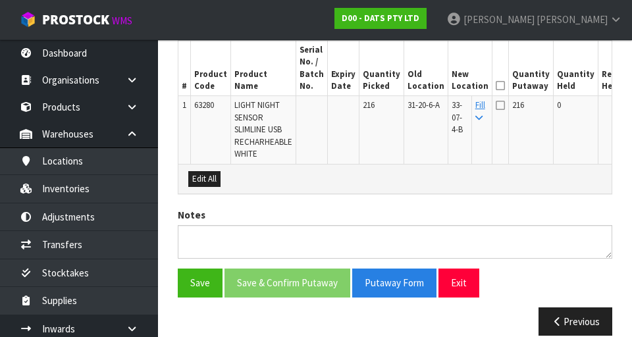
click at [495, 86] on icon at bounding box center [499, 86] width 9 height 1
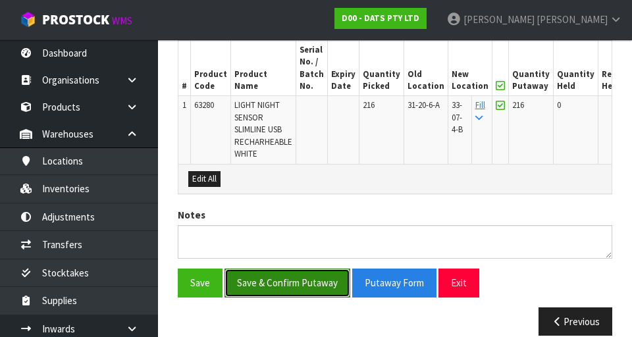
click at [317, 276] on button "Save & Confirm Putaway" at bounding box center [287, 282] width 126 height 28
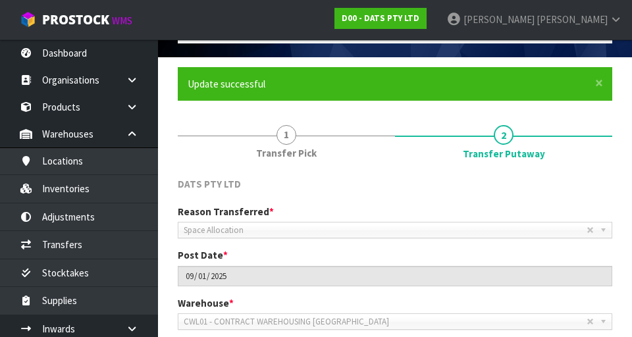
scroll to position [386, 0]
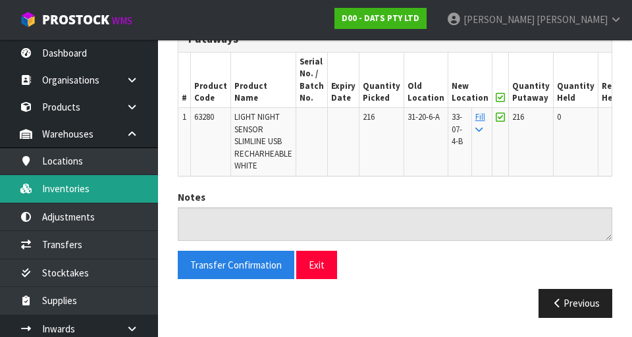
click at [54, 189] on link "Inventories" at bounding box center [79, 188] width 158 height 27
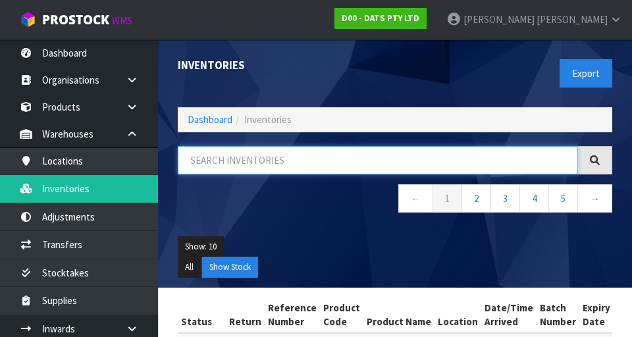
click at [229, 162] on input "text" at bounding box center [378, 160] width 400 height 28
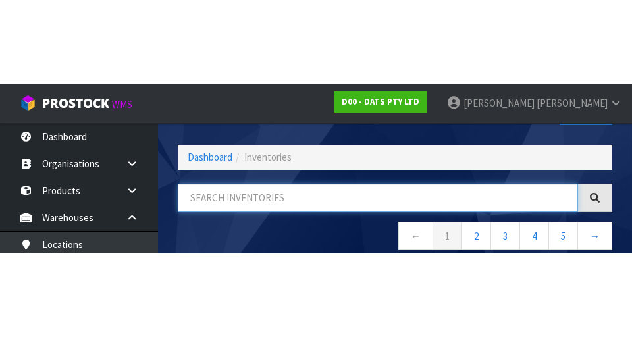
scroll to position [75, 0]
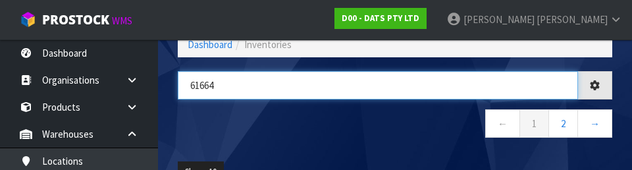
type input "61664"
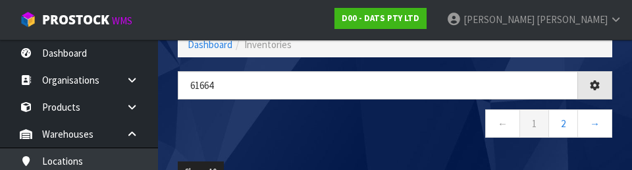
click at [230, 137] on nav "← 1 2 →" at bounding box center [395, 125] width 434 height 32
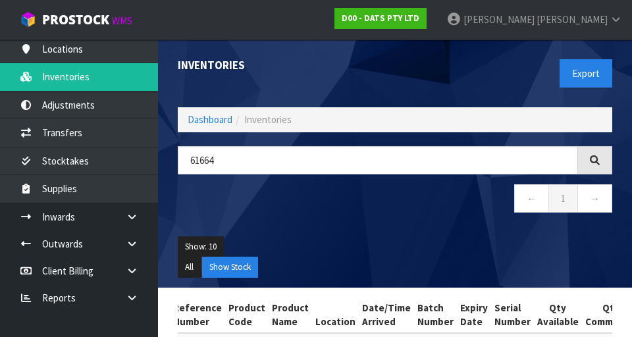
scroll to position [0, 0]
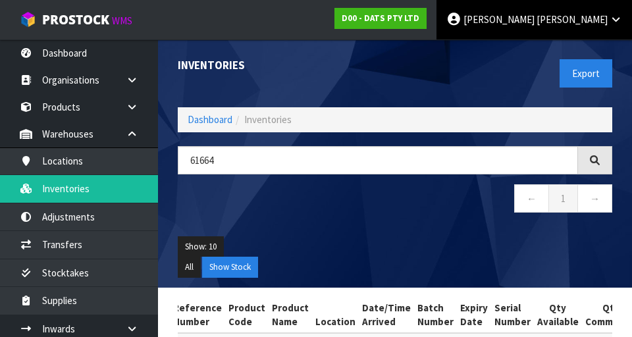
click at [601, 20] on span "[PERSON_NAME]" at bounding box center [571, 19] width 71 height 13
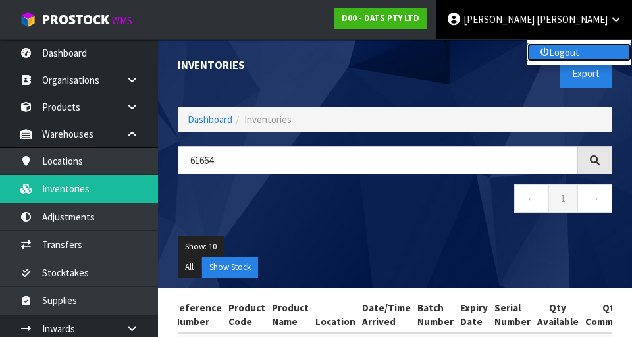
click at [582, 49] on link "Logout" at bounding box center [579, 52] width 104 height 18
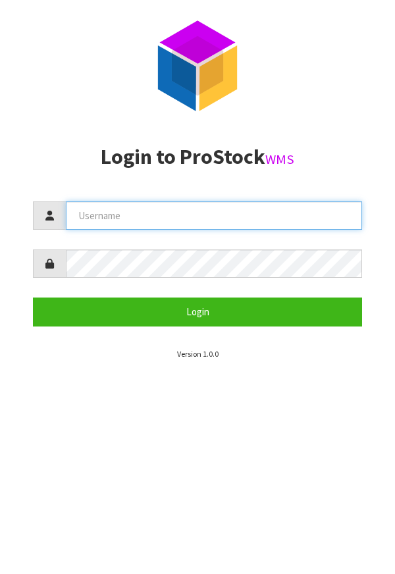
click at [188, 217] on input "text" at bounding box center [214, 215] width 296 height 28
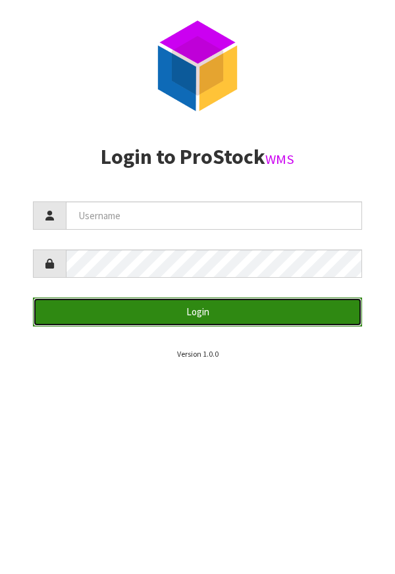
click at [194, 311] on button "Login" at bounding box center [197, 311] width 329 height 28
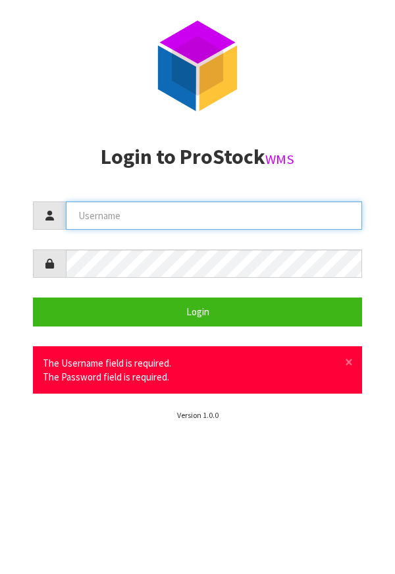
click at [267, 201] on input "text" at bounding box center [214, 215] width 296 height 28
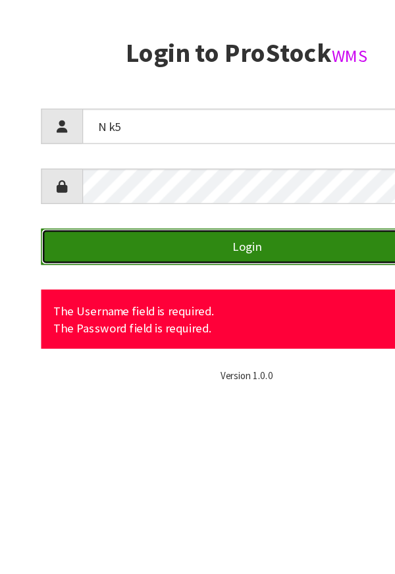
click at [257, 325] on button "Login" at bounding box center [197, 311] width 329 height 28
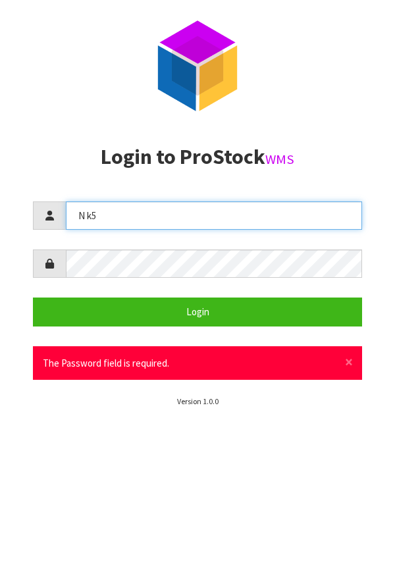
click at [284, 219] on input "N k5" at bounding box center [214, 215] width 296 height 28
click at [276, 216] on input "N k5" at bounding box center [214, 215] width 296 height 28
type input "N"
click at [257, 230] on input "text" at bounding box center [214, 215] width 296 height 28
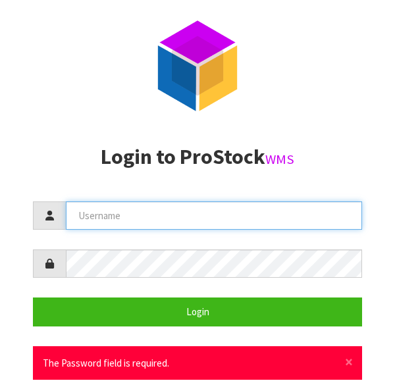
click at [154, 221] on input "text" at bounding box center [214, 215] width 296 height 28
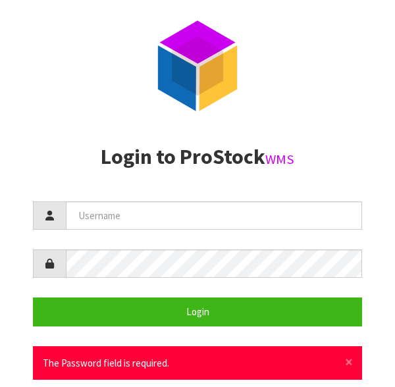
click at [193, 336] on div "× Close The Password field is required." at bounding box center [197, 363] width 329 height 34
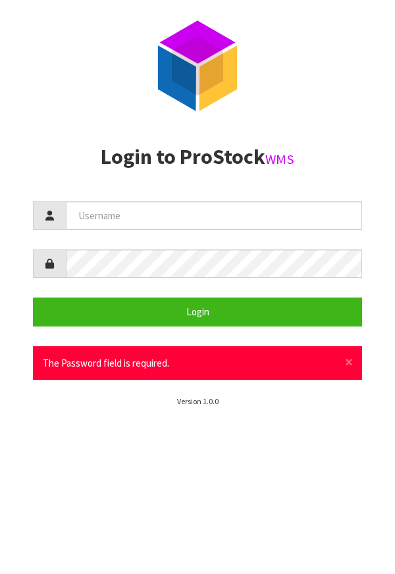
click at [211, 336] on div "× Close The Password field is required." at bounding box center [197, 363] width 329 height 34
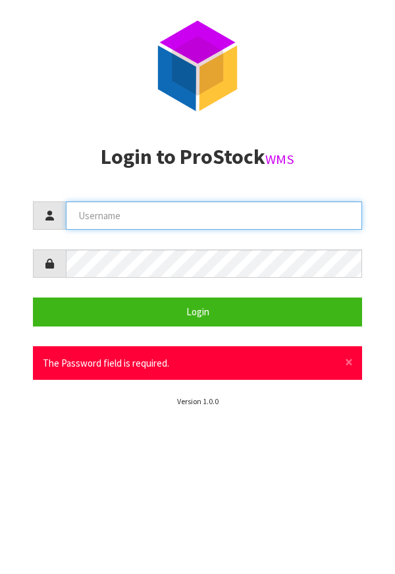
click at [168, 221] on input "text" at bounding box center [214, 215] width 296 height 28
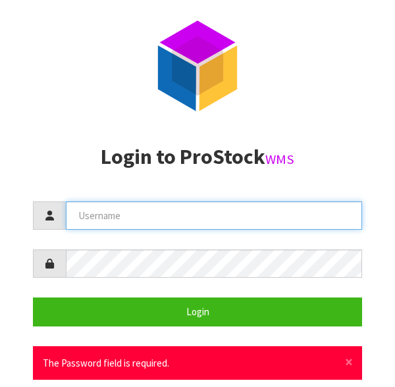
click at [162, 213] on input "text" at bounding box center [214, 215] width 296 height 28
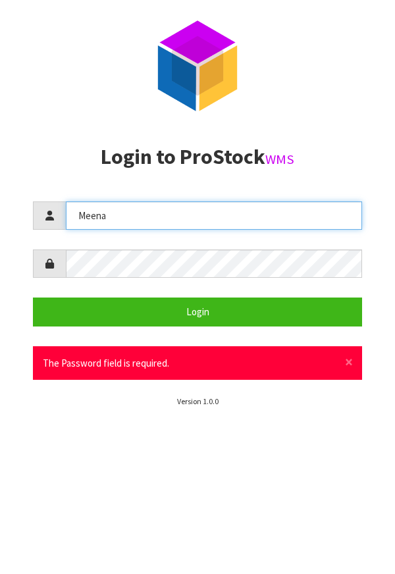
type input "Meena"
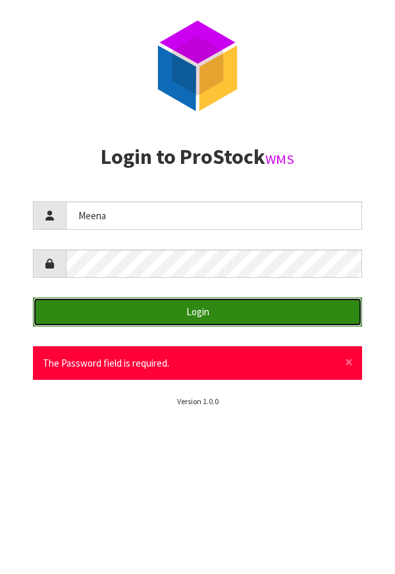
click at [255, 313] on button "Login" at bounding box center [197, 311] width 329 height 28
